Goal: Information Seeking & Learning: Learn about a topic

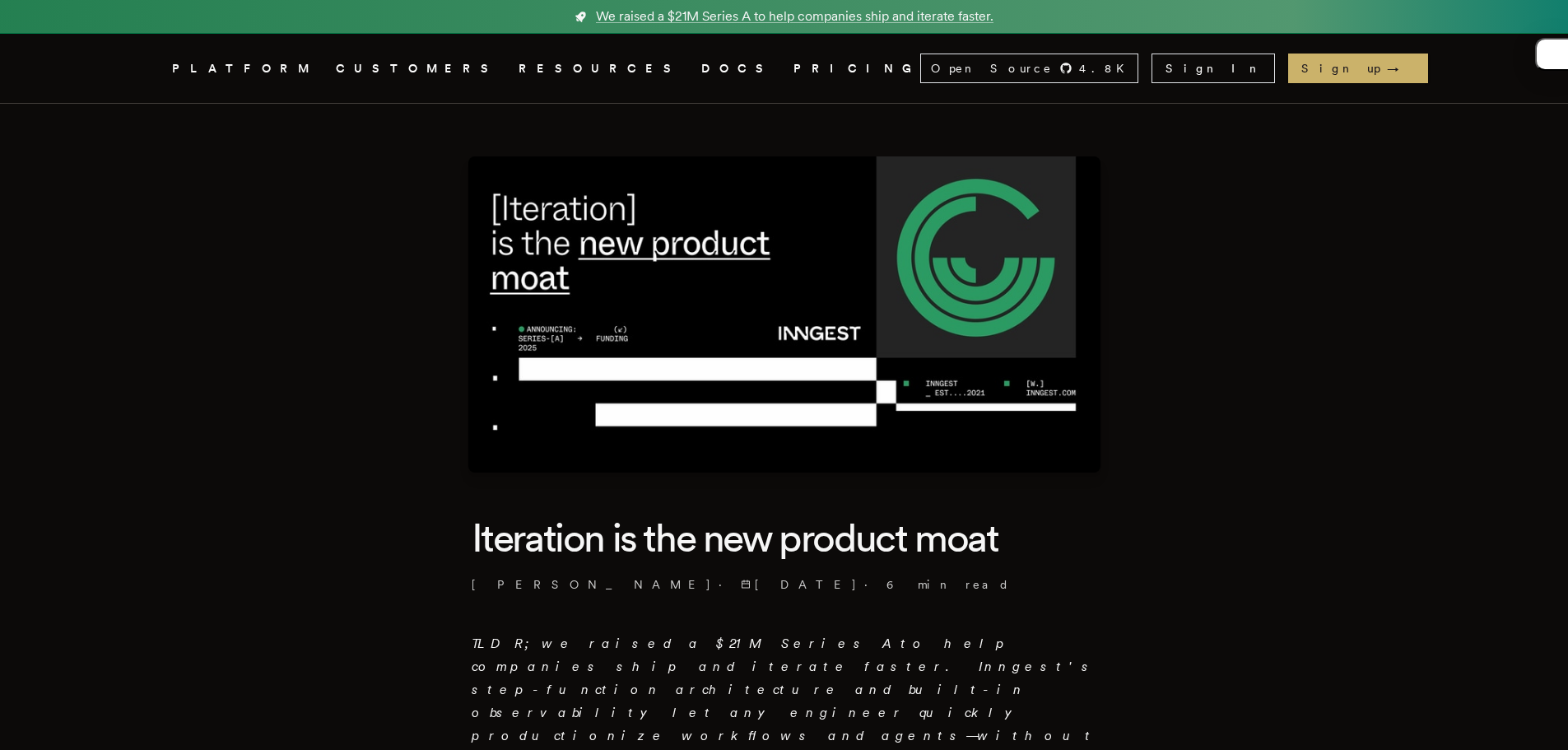
click at [794, 63] on link "PRICING" at bounding box center [857, 68] width 127 height 20
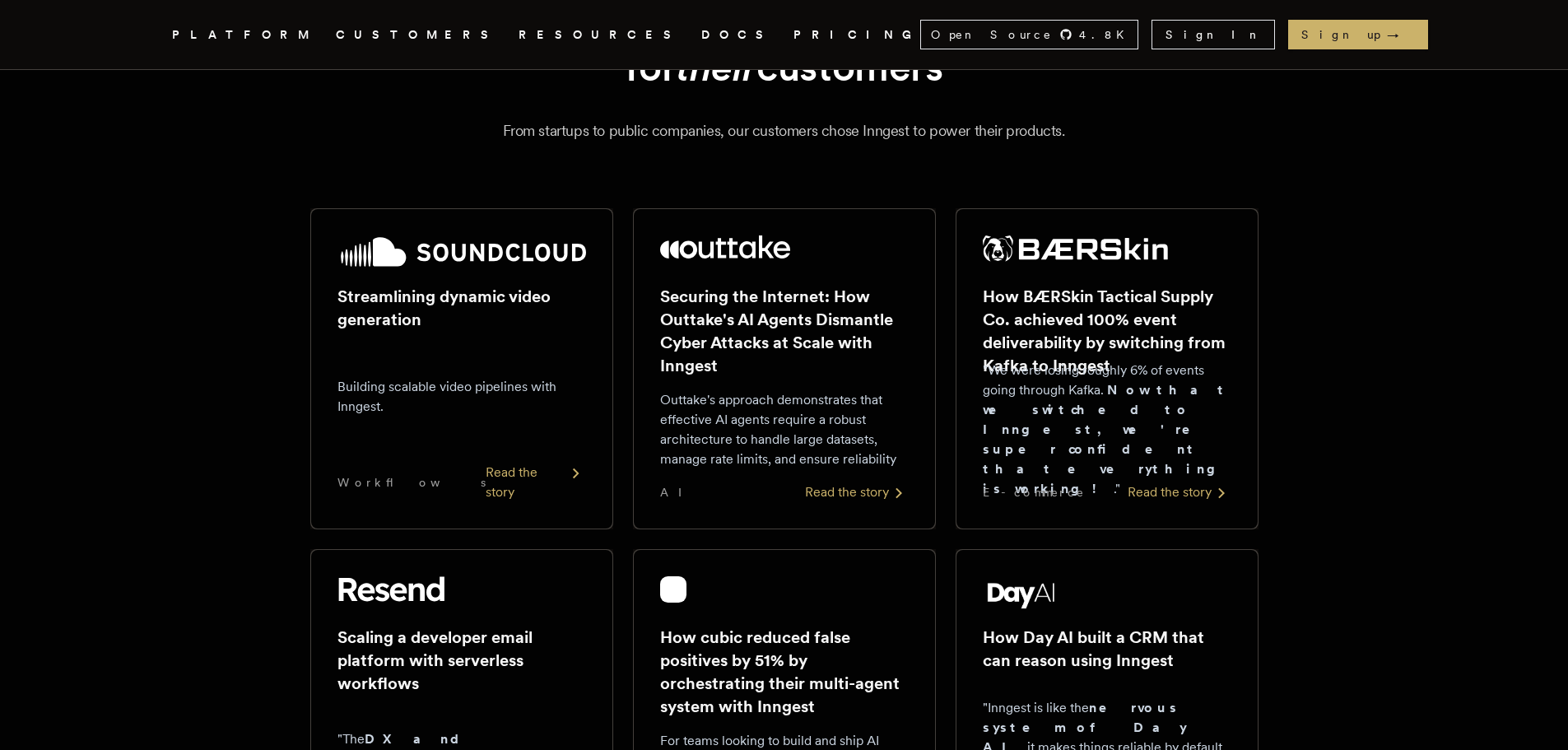
scroll to position [165, 0]
